Goal: Task Accomplishment & Management: Manage account settings

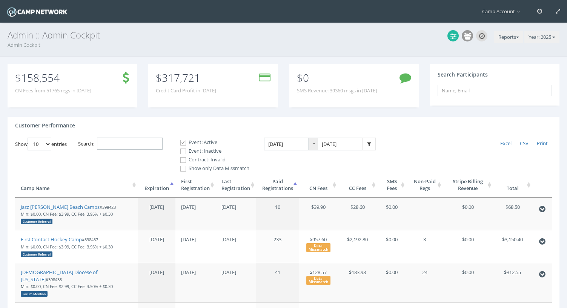
click at [132, 148] on input "Search:" at bounding box center [130, 144] width 66 height 12
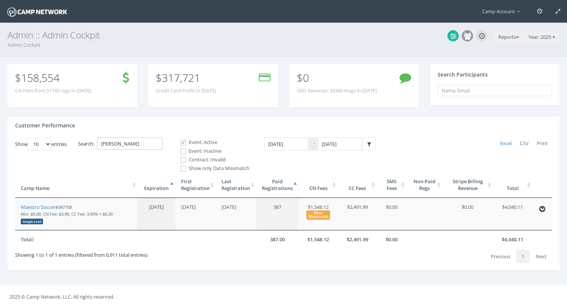
type input "maes"
click at [48, 209] on link "Maestro Soccer" at bounding box center [38, 207] width 35 height 7
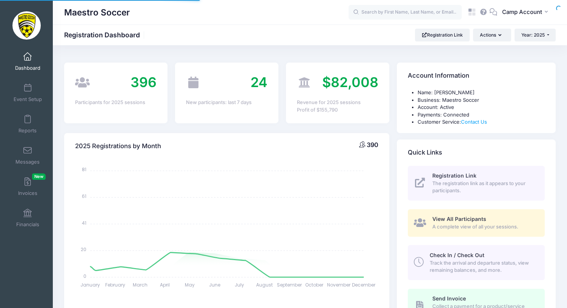
select select
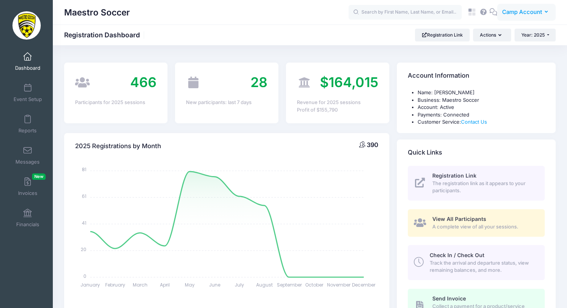
click at [517, 18] on button "CA Camp Account" at bounding box center [526, 12] width 59 height 17
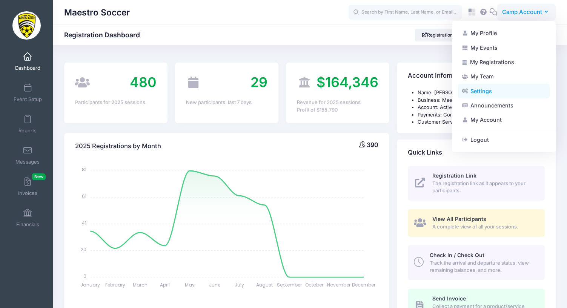
click at [501, 92] on link "Settings" at bounding box center [504, 91] width 92 height 14
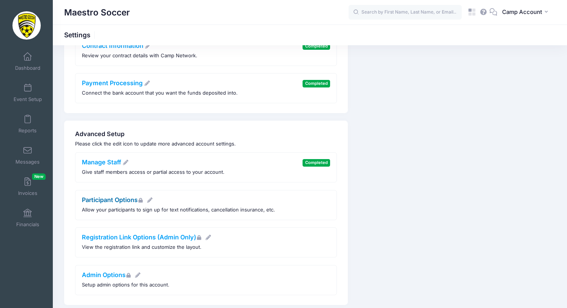
scroll to position [163, 0]
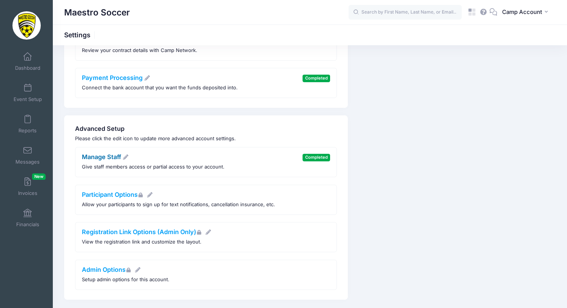
click at [101, 160] on link "Manage Staff" at bounding box center [105, 157] width 47 height 8
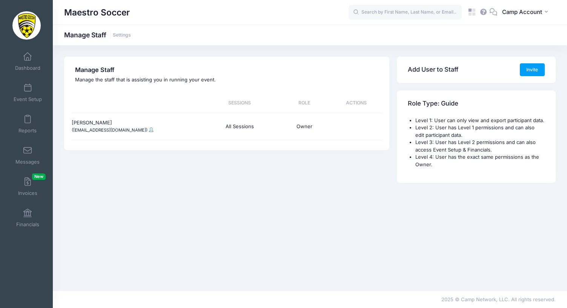
click at [149, 130] on span at bounding box center [151, 130] width 4 height 5
